Goal: Task Accomplishment & Management: Complete application form

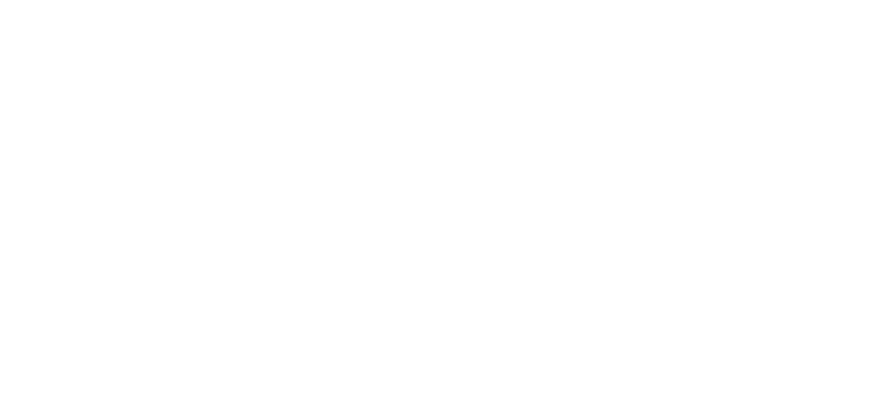
select select "MY"
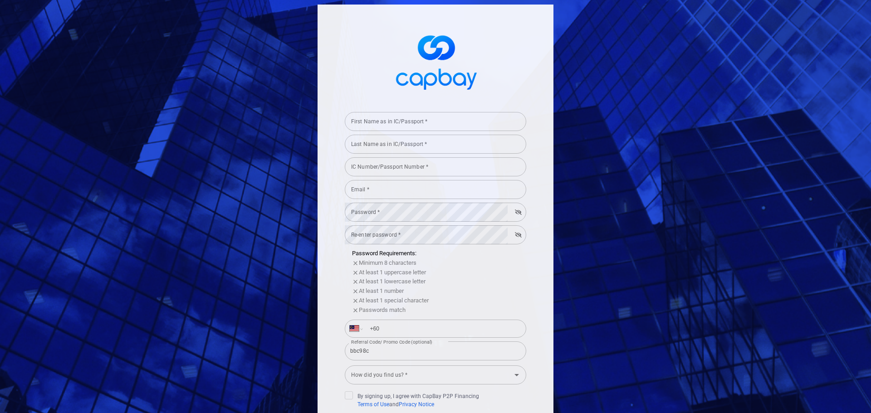
click at [394, 121] on input "First Name as in IC/Passport *" at bounding box center [435, 121] width 181 height 19
type input "[PERSON_NAME]"
click at [393, 143] on input "Last Name as in IC/Passport *" at bounding box center [435, 144] width 181 height 19
type input "Lim"
click at [375, 167] on input "IC Number/Passport Number *" at bounding box center [435, 166] width 181 height 19
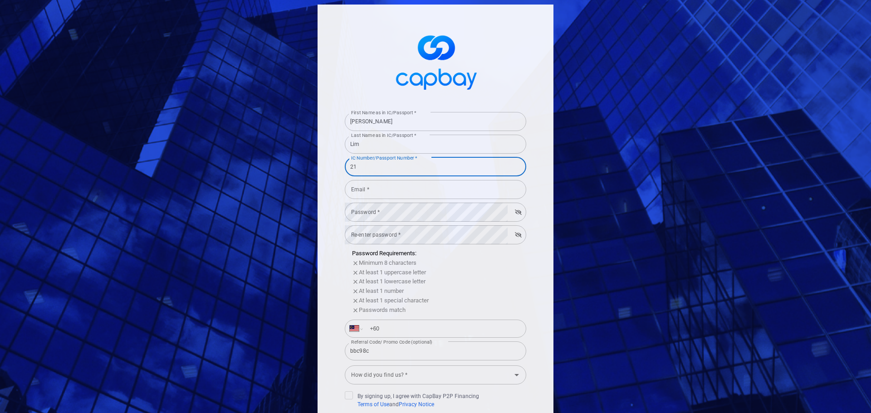
type input "2"
type input "821109105374"
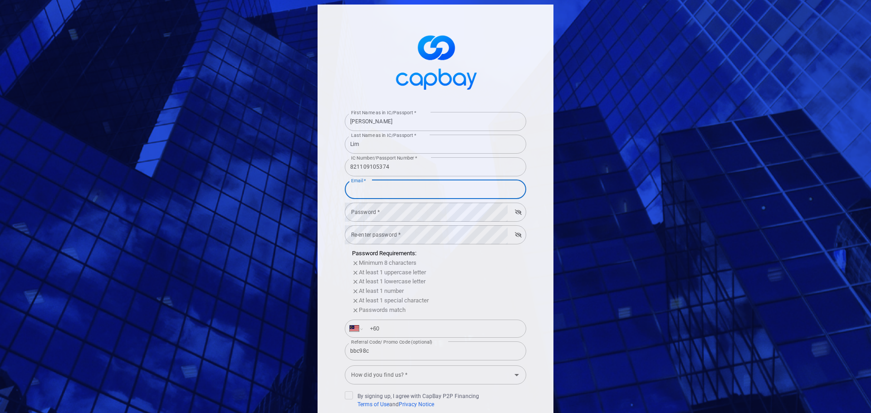
click at [379, 193] on input "Email *" at bounding box center [435, 189] width 181 height 19
type input "[EMAIL_ADDRESS][DOMAIN_NAME]"
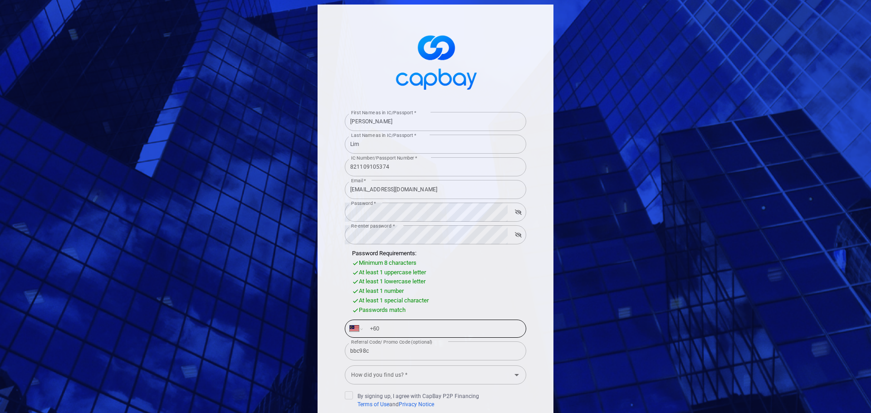
click at [386, 324] on input "+60" at bounding box center [442, 329] width 157 height 15
type input "[PHONE_NUMBER]"
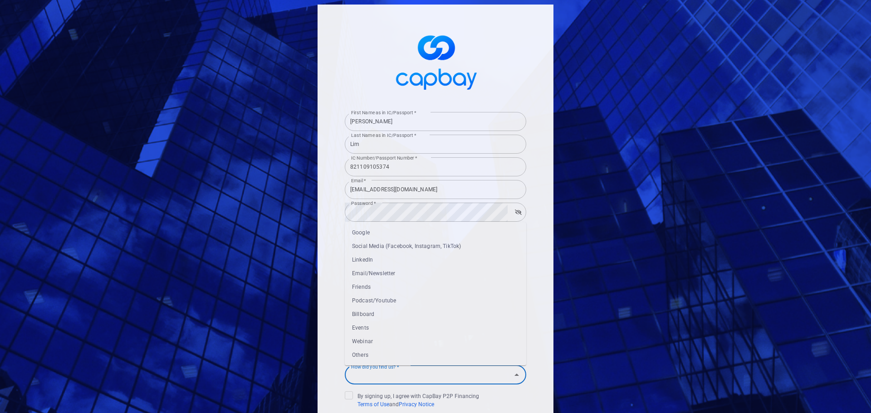
click at [393, 372] on div "How did you find us? * How did you find us? *" at bounding box center [435, 374] width 181 height 20
click at [395, 356] on li "Others" at bounding box center [435, 355] width 181 height 14
type input "Others"
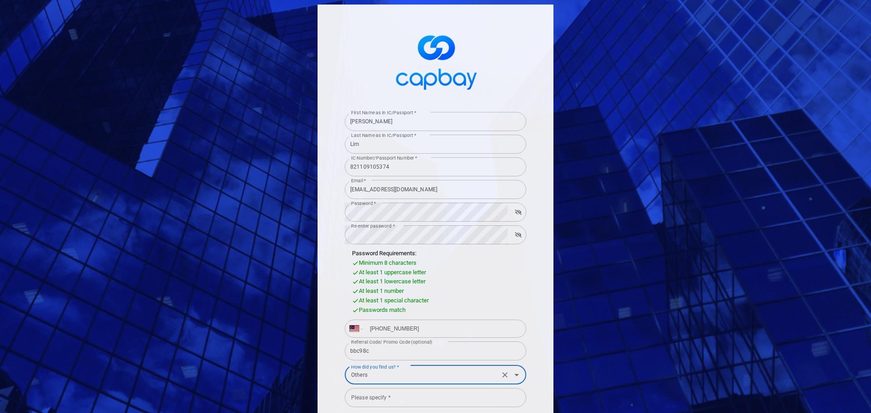
click at [390, 399] on input "Please specify *" at bounding box center [435, 397] width 181 height 19
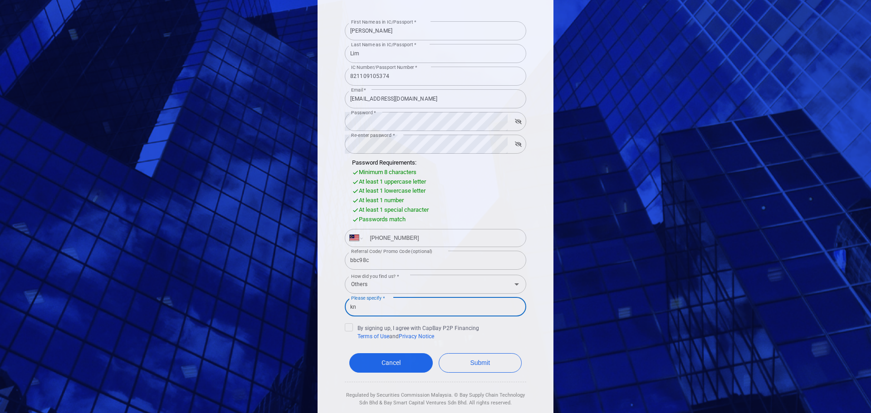
type input "k"
type input "w"
type input "work together"
click at [415, 285] on input "Others" at bounding box center [421, 284] width 149 height 17
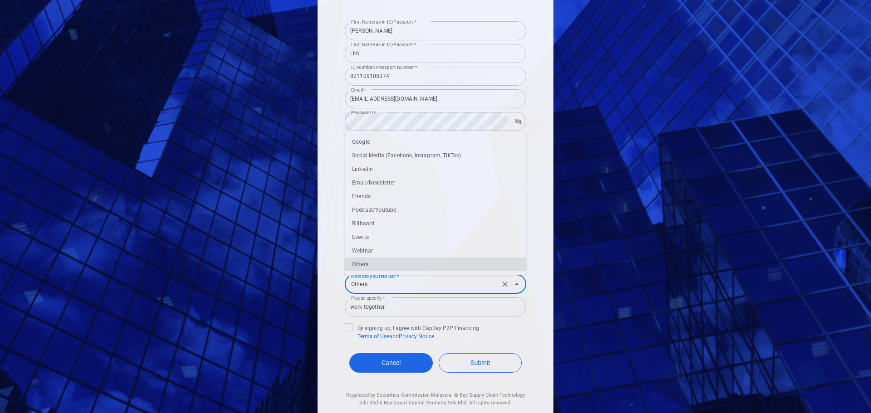
click at [415, 285] on input "Others" at bounding box center [421, 284] width 149 height 17
click at [334, 302] on div "First Name as in IC/Passport * [PERSON_NAME] First Name as in IC/Passport * Las…" at bounding box center [435, 172] width 236 height 516
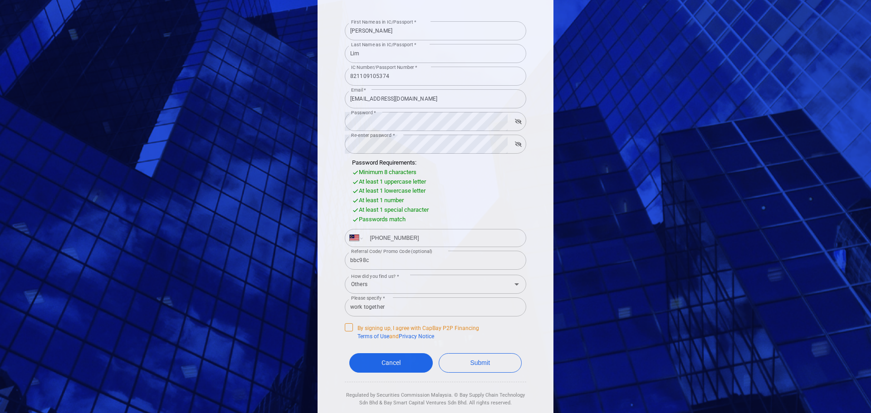
click at [346, 331] on span at bounding box center [349, 327] width 8 height 8
click at [0, 0] on input "By signing up, I agree with CapBay P2P Financing Terms of Use and Privacy Notice" at bounding box center [0, 0] width 0 height 0
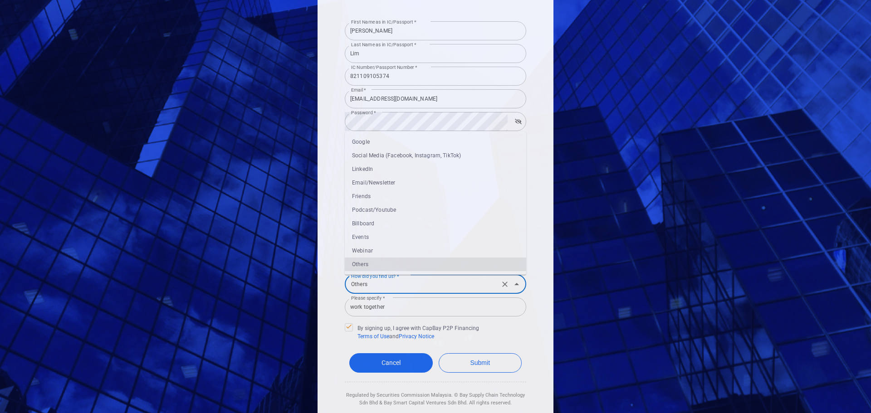
click at [456, 291] on input "Others" at bounding box center [421, 284] width 149 height 17
click at [379, 197] on li "Friends" at bounding box center [435, 197] width 181 height 14
type input "Friends"
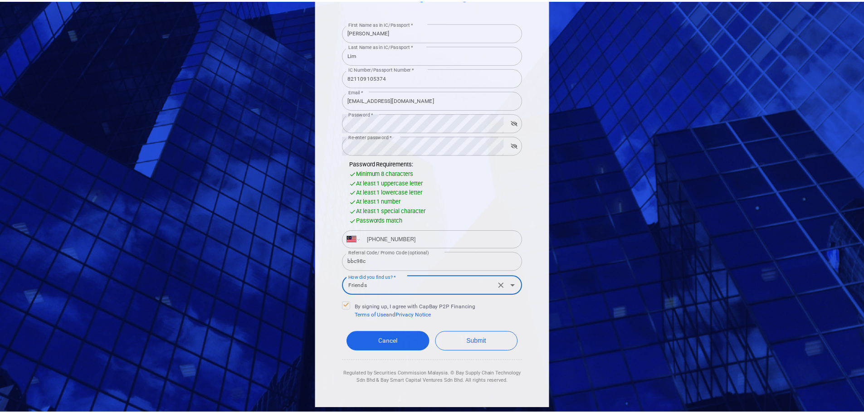
scroll to position [89, 0]
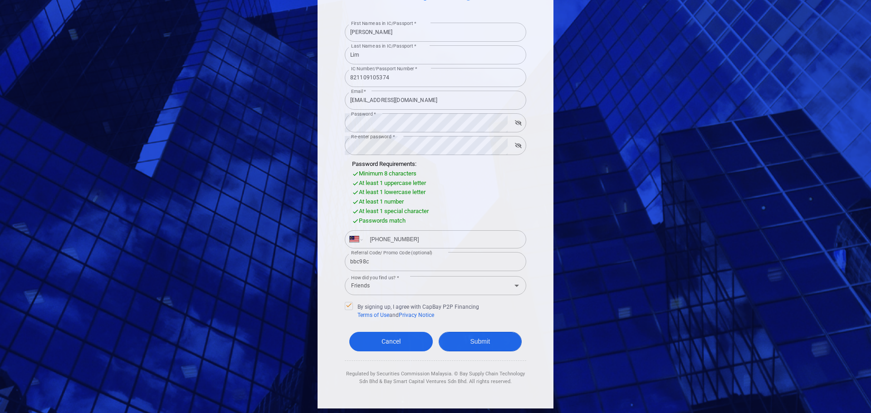
click at [494, 344] on button "Submit" at bounding box center [479, 341] width 83 height 19
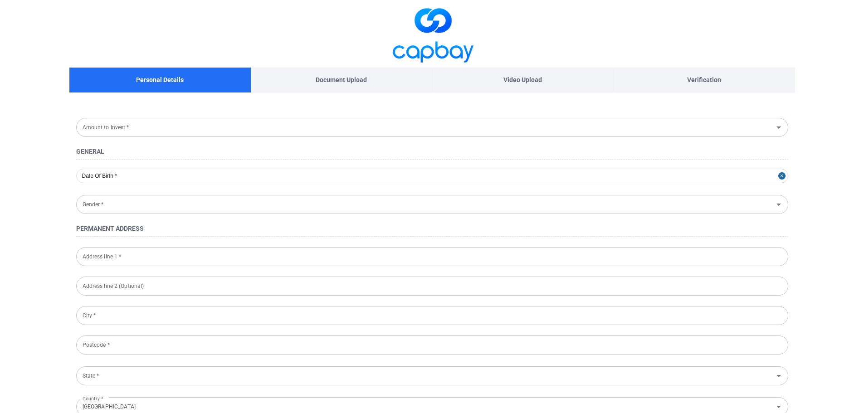
type input "[DATE]"
type input "[DEMOGRAPHIC_DATA]"
type input "821109-10-5374"
click at [175, 123] on input "Amount to Invest *" at bounding box center [425, 127] width 692 height 17
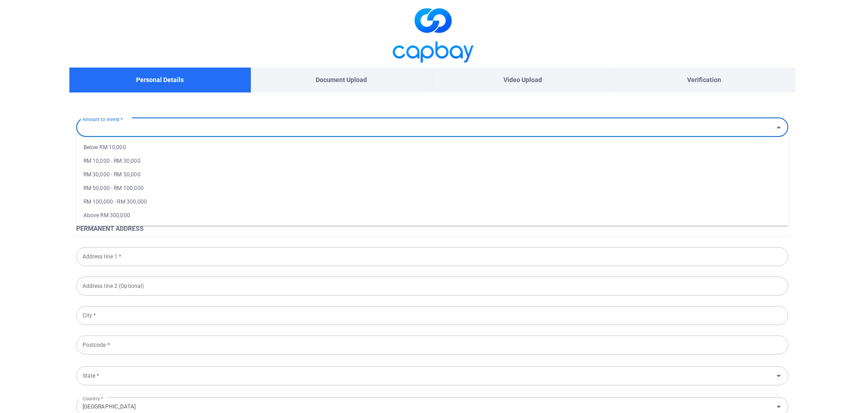
click at [169, 141] on li "Below RM 10,000" at bounding box center [432, 148] width 712 height 14
type input "Below RM 10,000"
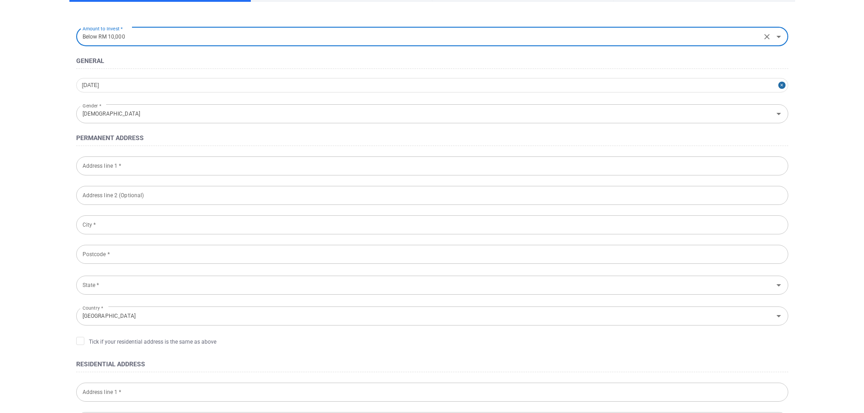
click at [180, 164] on input "Address line 1 *" at bounding box center [432, 165] width 712 height 19
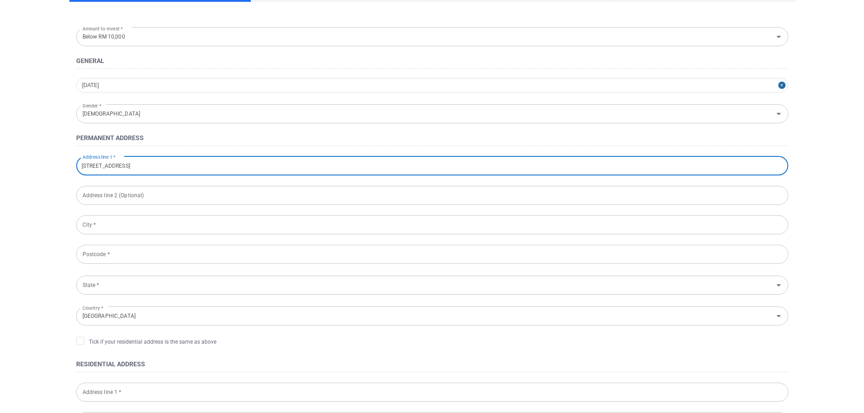
type input "[STREET_ADDRESS]"
click at [165, 202] on input "text" at bounding box center [432, 195] width 712 height 19
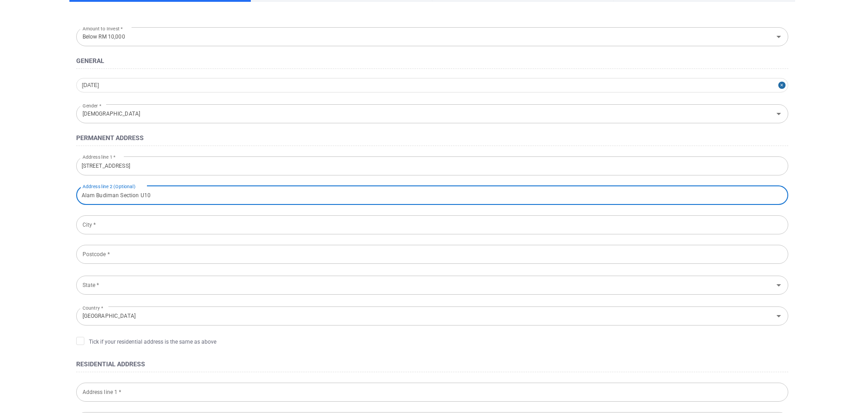
type input "Alam Budiman Section U10"
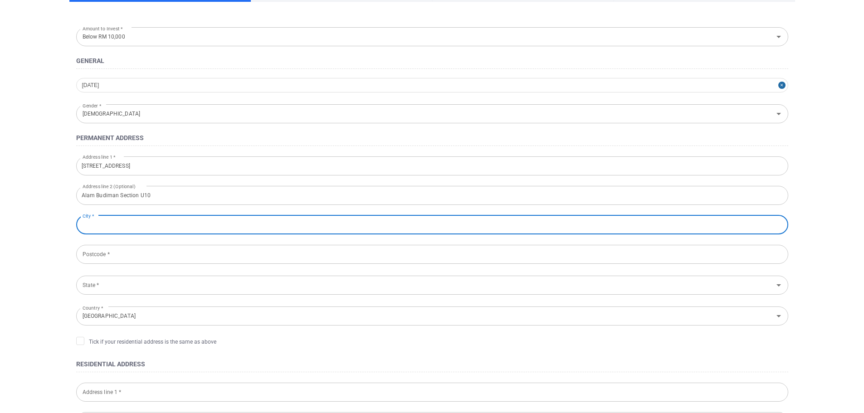
click at [174, 233] on input "City *" at bounding box center [432, 224] width 712 height 19
type input "[PERSON_NAME] [PERSON_NAME]"
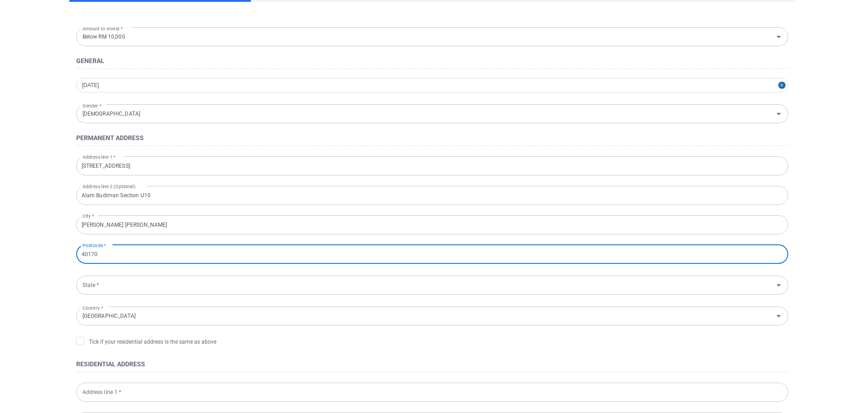
type input "40170"
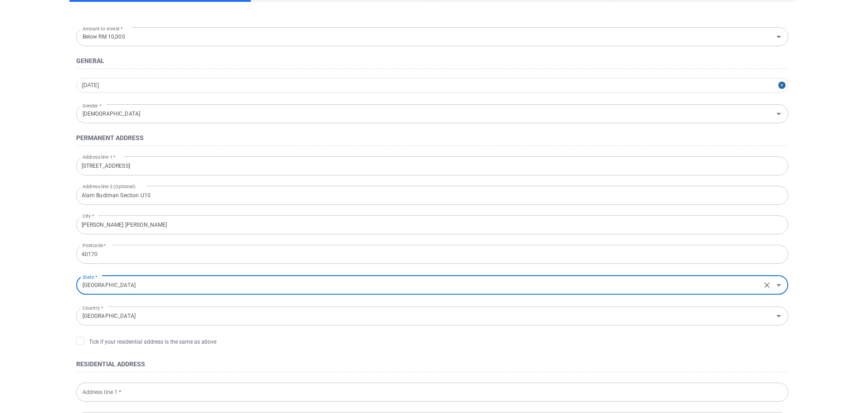
scroll to position [136, 0]
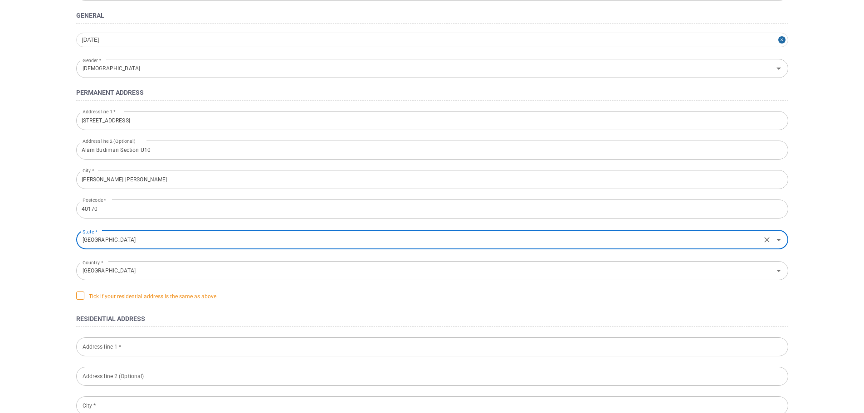
type input "[GEOGRAPHIC_DATA]"
click at [79, 296] on icon at bounding box center [80, 295] width 7 height 7
click at [0, 0] on input "Tick if your residential address is the same as above" at bounding box center [0, 0] width 0 height 0
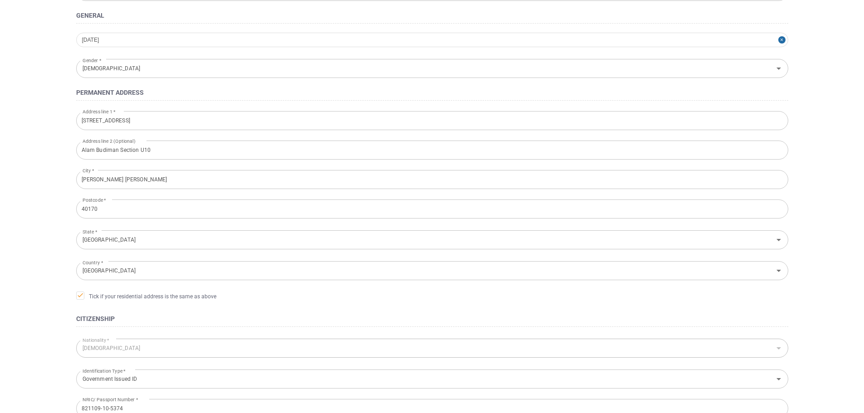
scroll to position [228, 0]
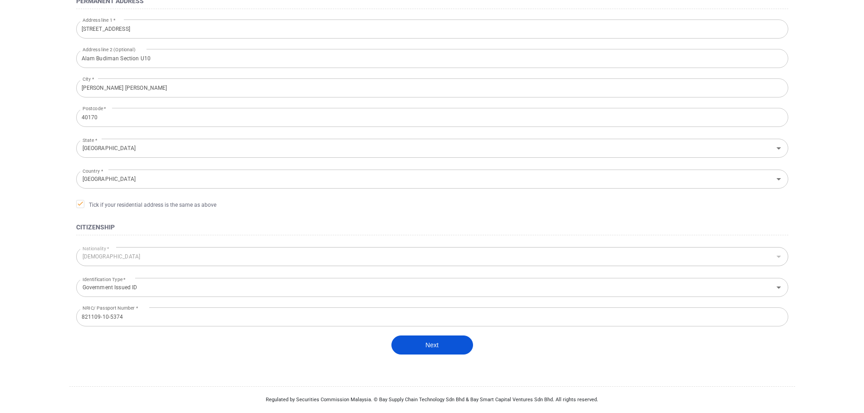
click at [434, 347] on button "Next" at bounding box center [432, 345] width 82 height 19
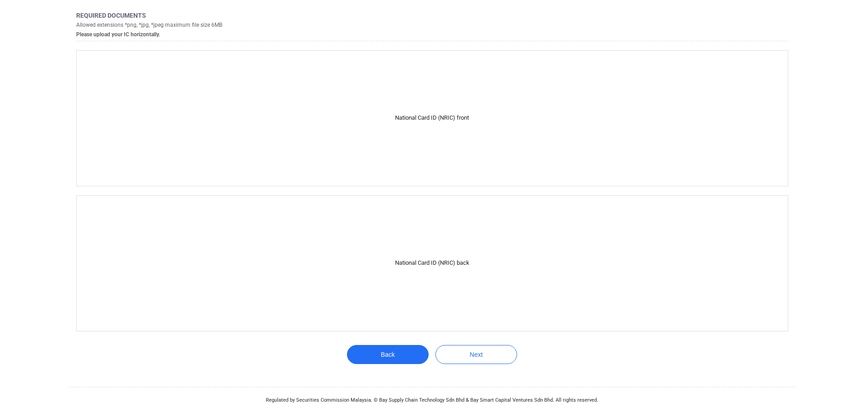
scroll to position [113, 0]
click at [479, 355] on button "Next" at bounding box center [476, 354] width 82 height 19
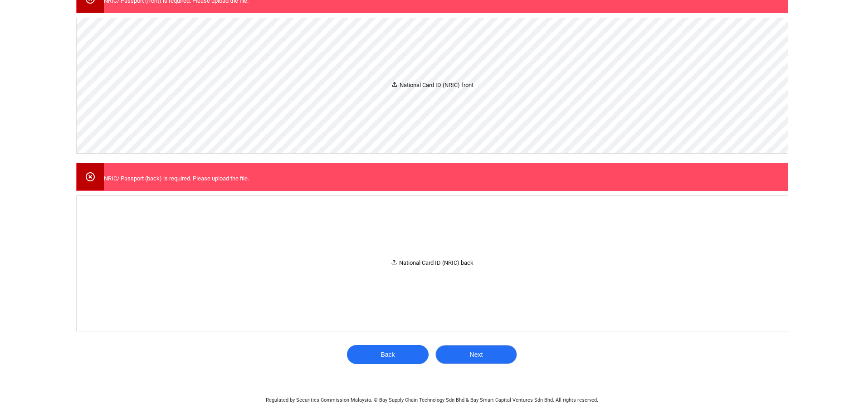
scroll to position [88, 0]
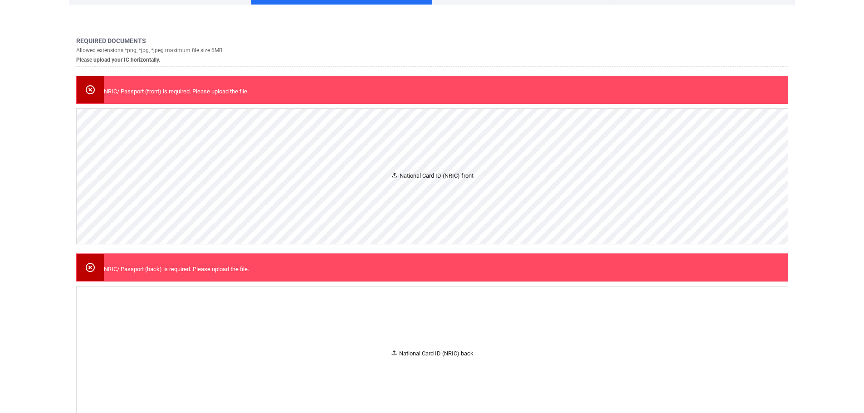
click at [636, 209] on div "National Card ID (NRIC) front" at bounding box center [432, 176] width 711 height 135
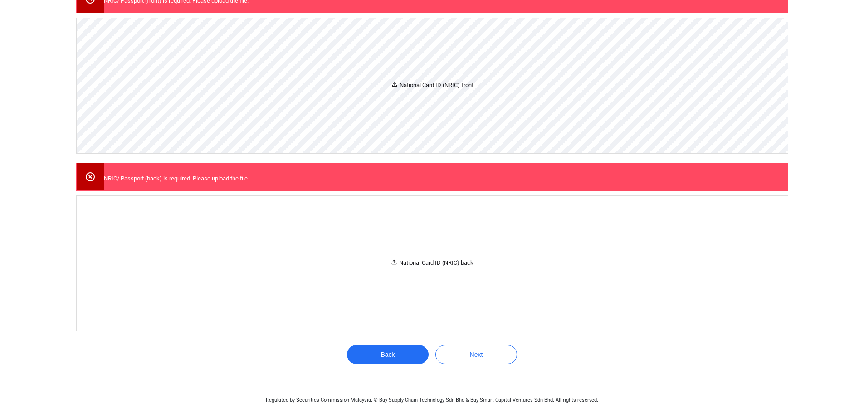
scroll to position [0, 0]
